Goal: Task Accomplishment & Management: Complete application form

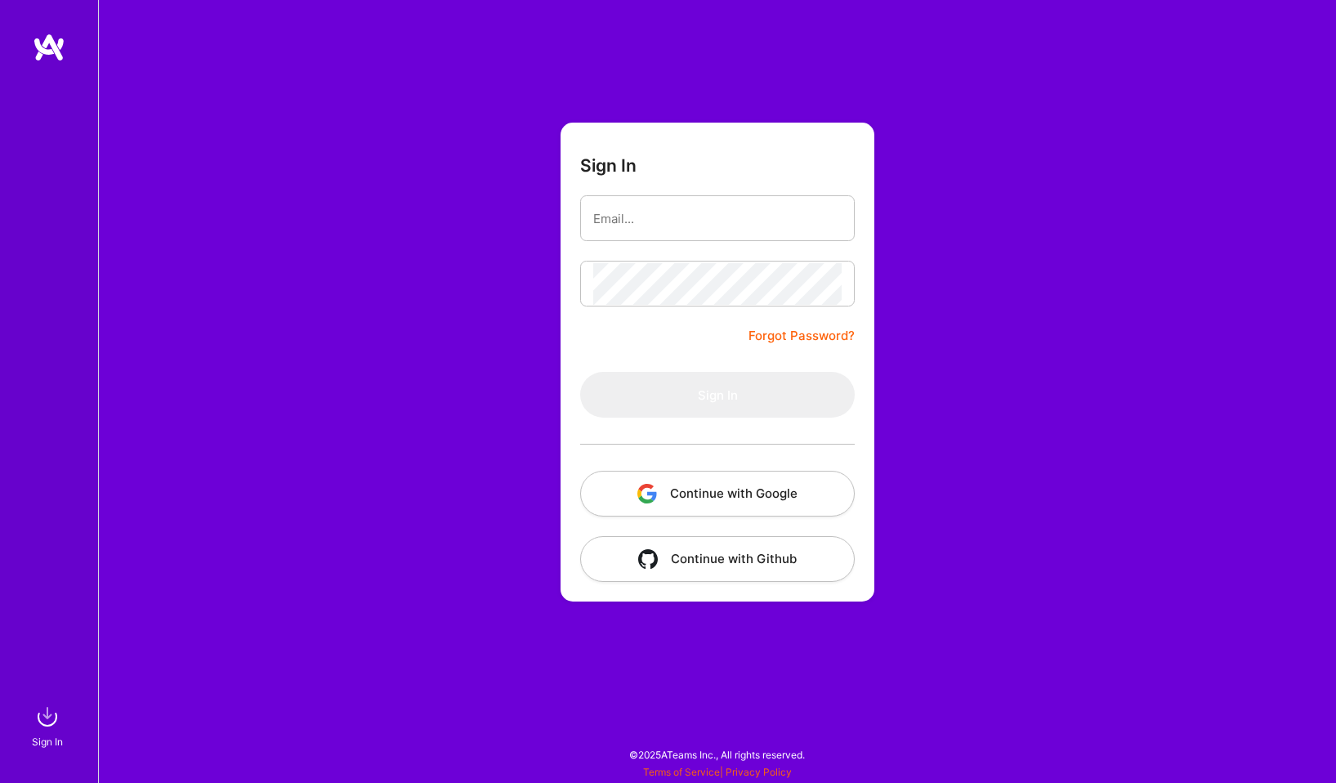
click at [710, 501] on button "Continue with Google" at bounding box center [717, 494] width 275 height 46
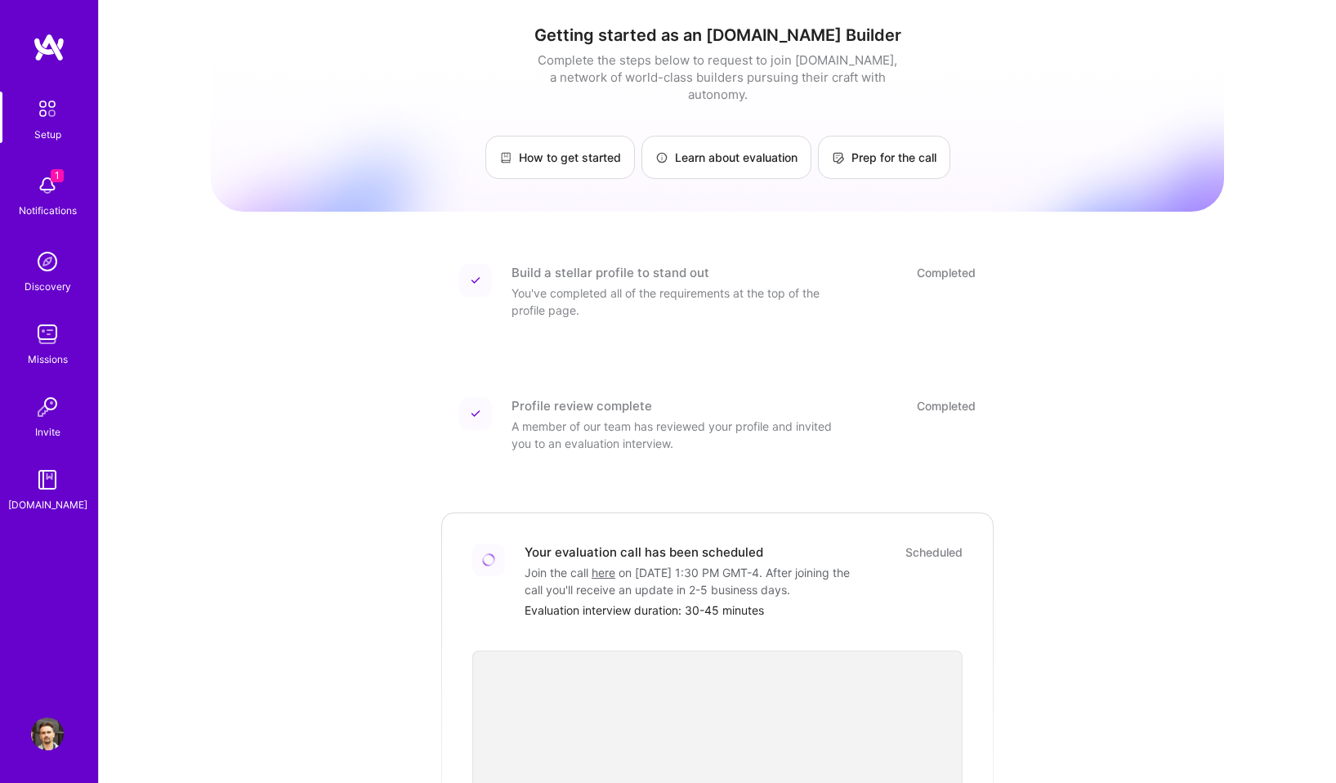
click at [63, 209] on div "Notifications" at bounding box center [48, 210] width 58 height 17
click at [63, 209] on div "Setup 1 Notifications Discovery Missions Invite [DOMAIN_NAME]" at bounding box center [49, 303] width 98 height 422
click at [48, 48] on img at bounding box center [49, 47] width 33 height 29
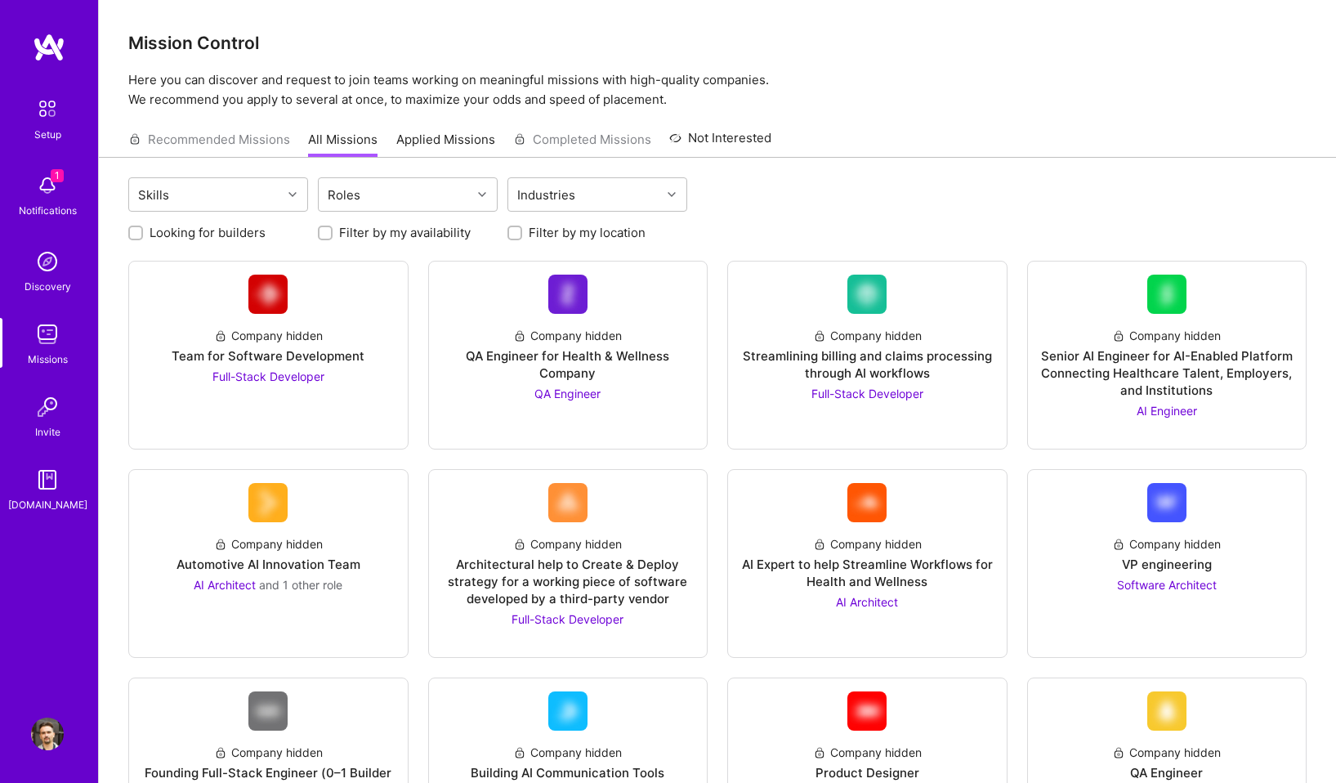
click at [47, 347] on img at bounding box center [47, 334] width 33 height 33
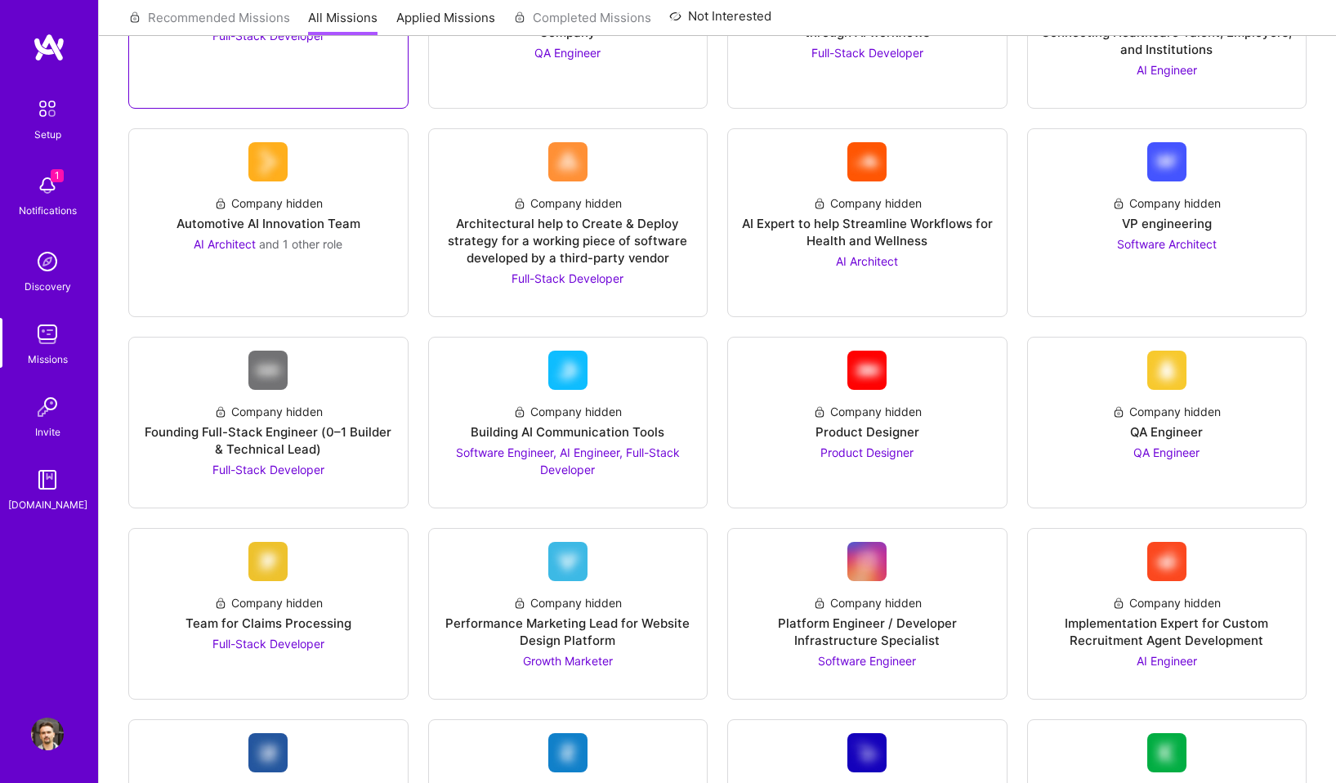
scroll to position [355, 0]
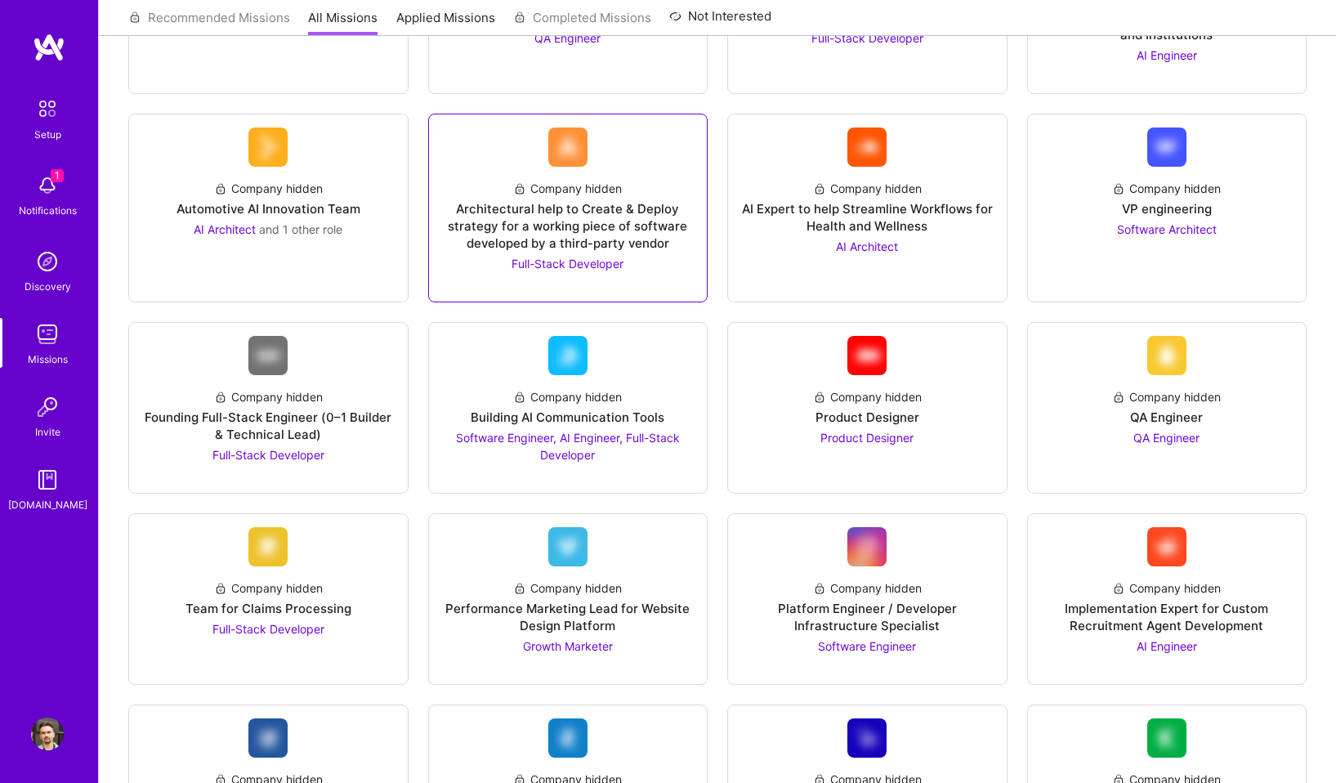
click at [547, 271] on div "Full-Stack Developer" at bounding box center [568, 263] width 112 height 17
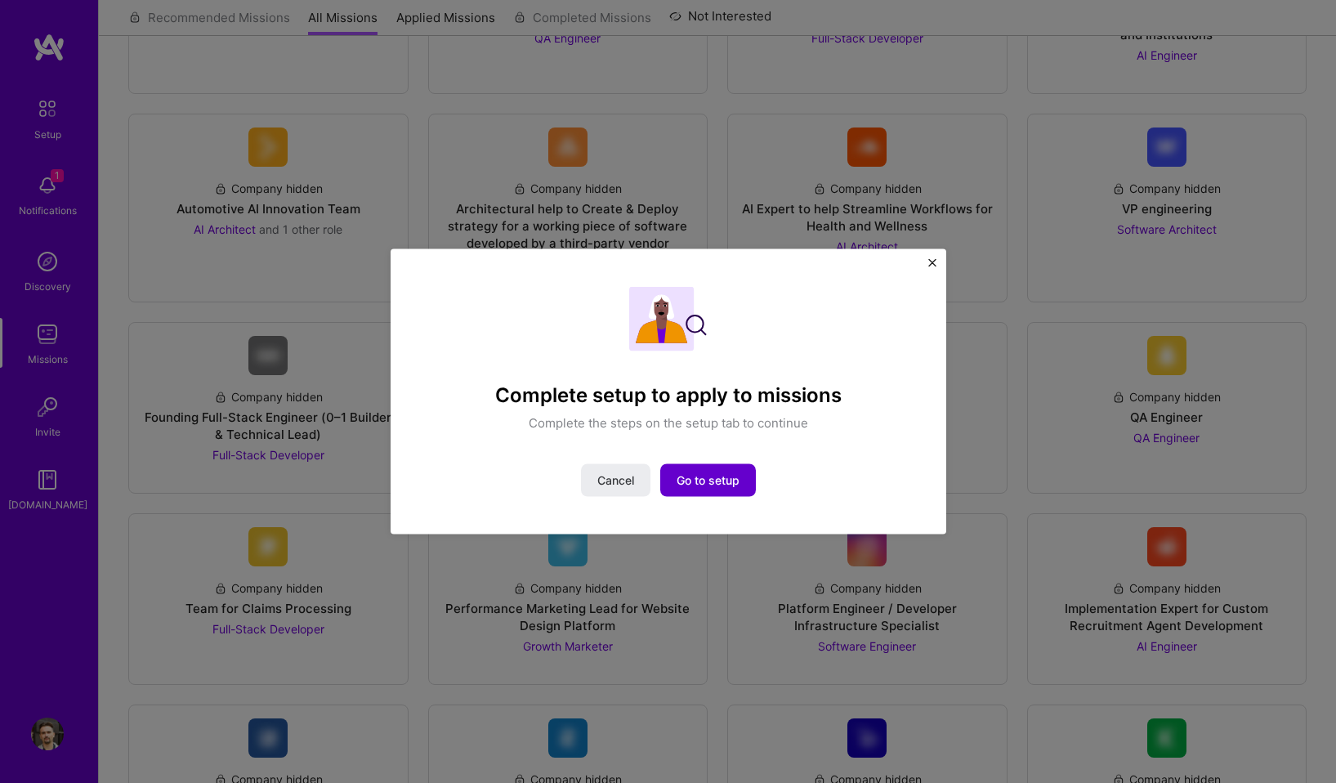
click at [717, 470] on button "Go to setup" at bounding box center [708, 479] width 96 height 33
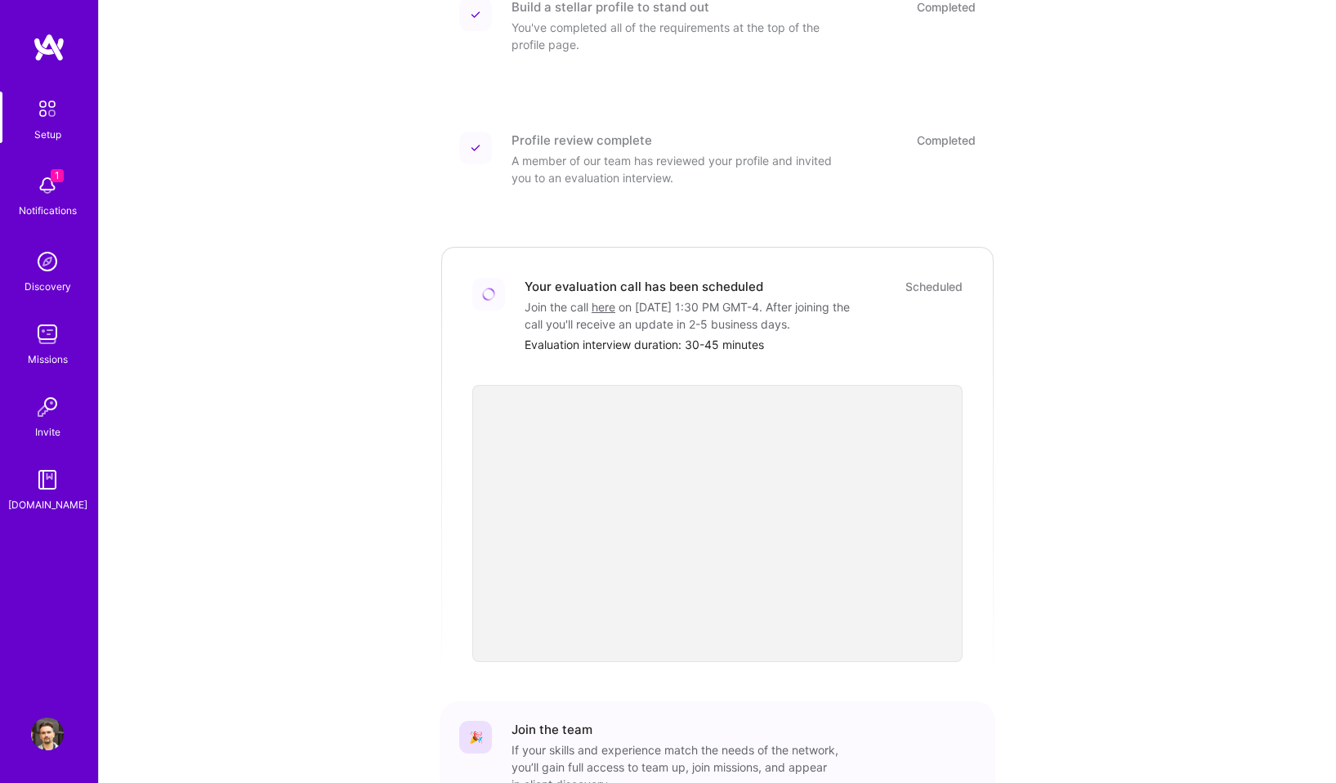
scroll to position [385, 0]
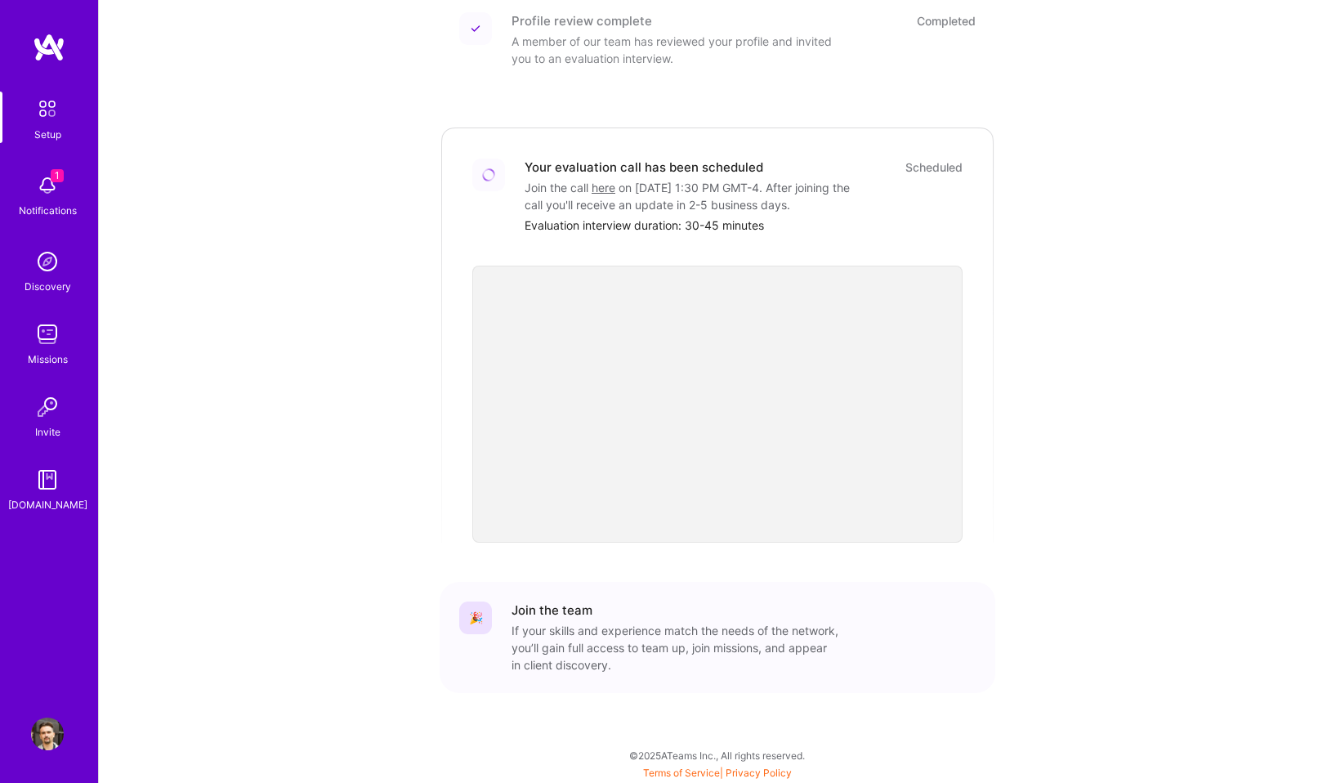
click at [56, 56] on img at bounding box center [49, 47] width 33 height 29
